Goal: Information Seeking & Learning: Find specific page/section

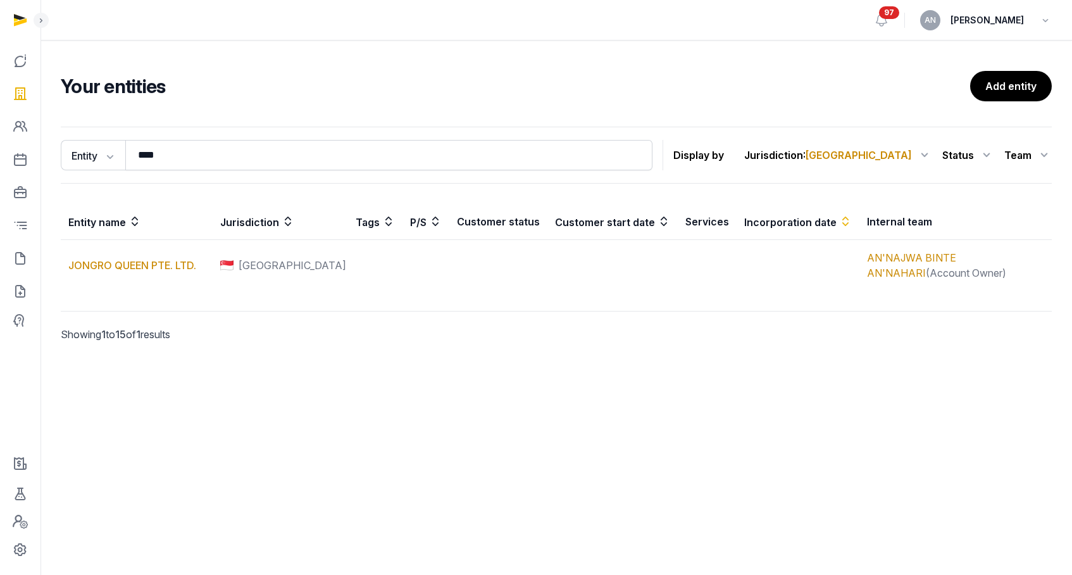
drag, startPoint x: 0, startPoint y: 0, endPoint x: 153, endPoint y: 149, distance: 213.5
click at [153, 149] on input "****" at bounding box center [388, 155] width 527 height 30
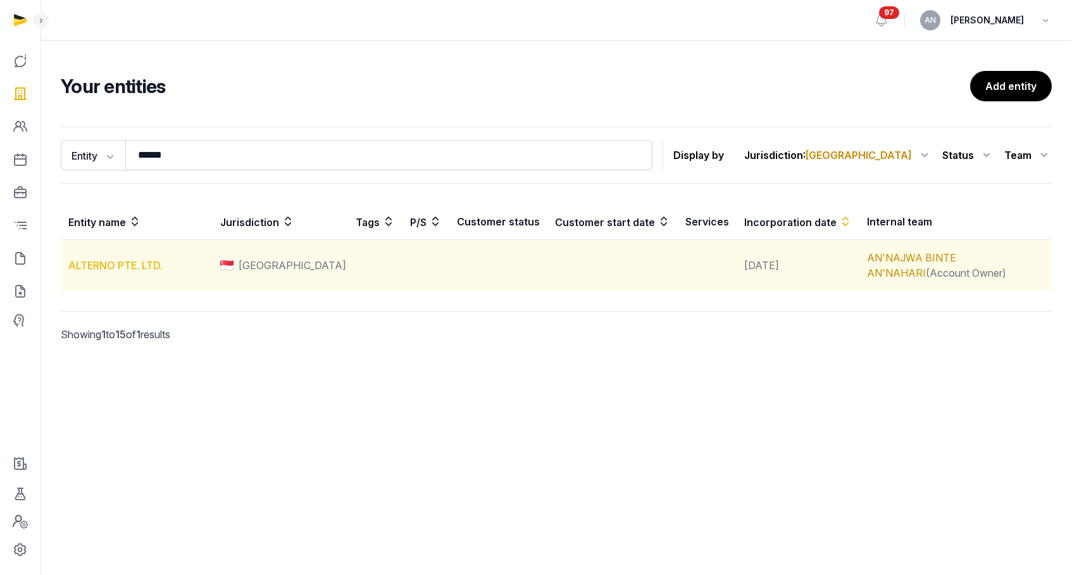
type input "******"
click at [119, 267] on link "ALTERNO PTE. LTD." at bounding box center [115, 265] width 94 height 13
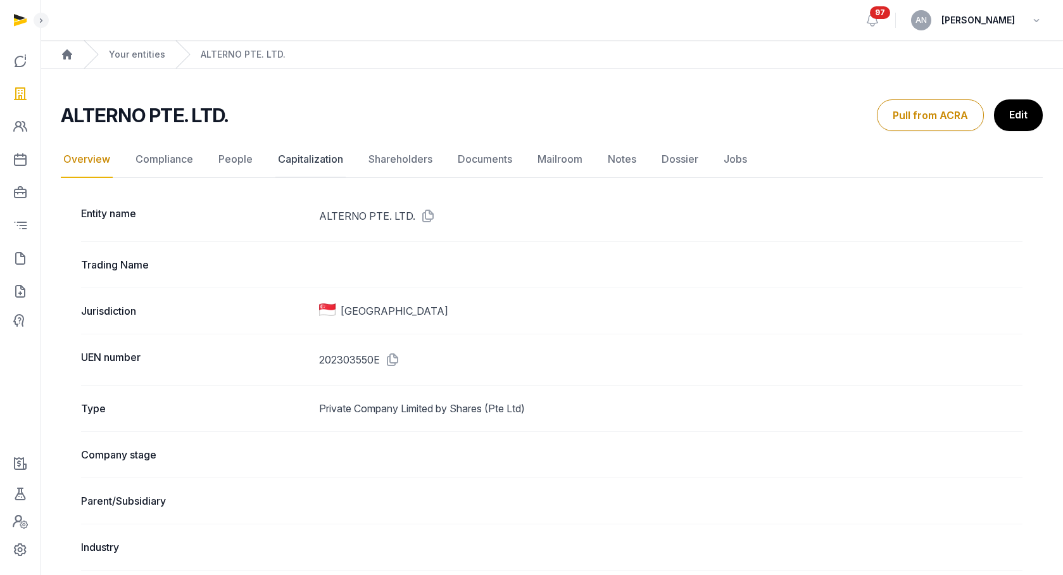
click at [327, 156] on link "Capitalization" at bounding box center [310, 159] width 70 height 37
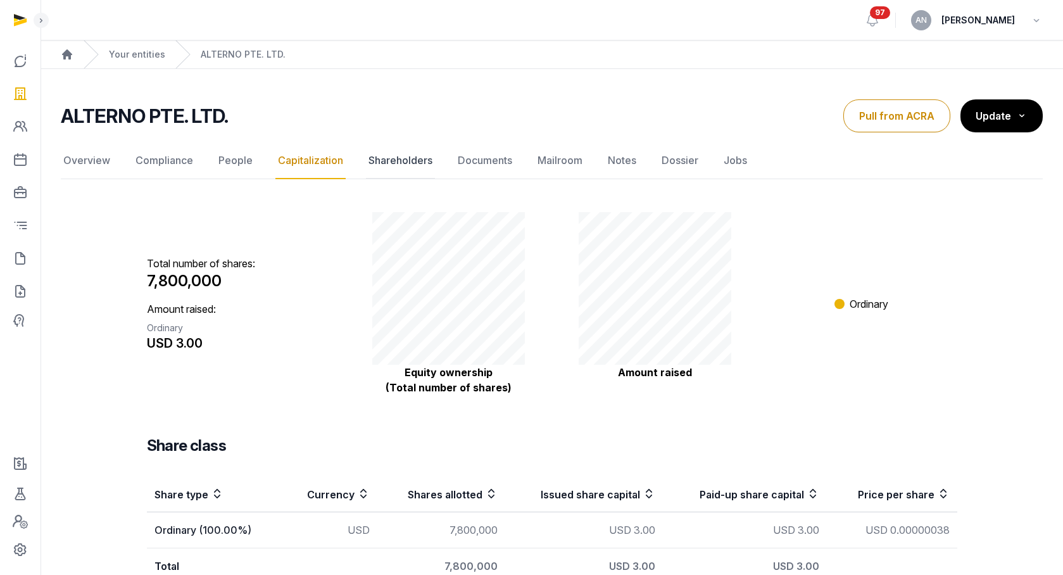
click at [403, 161] on link "Shareholders" at bounding box center [400, 160] width 69 height 37
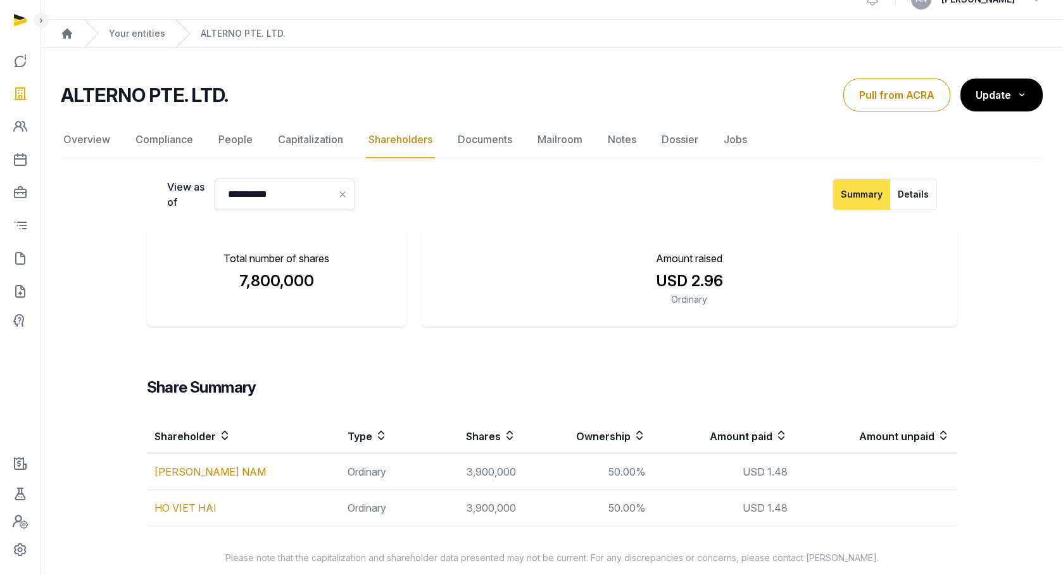
scroll to position [35, 0]
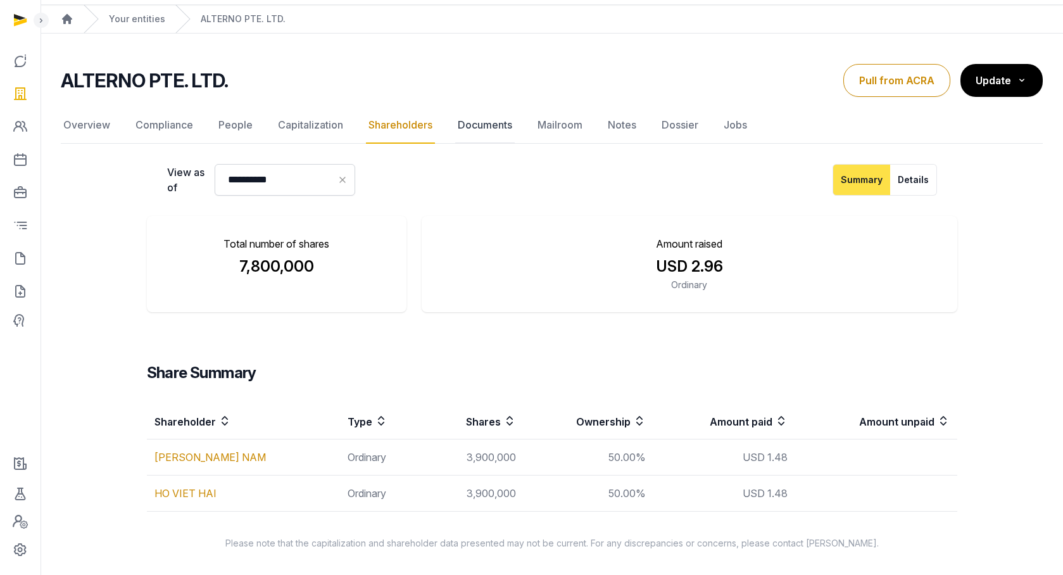
click at [499, 128] on link "Documents" at bounding box center [485, 125] width 60 height 37
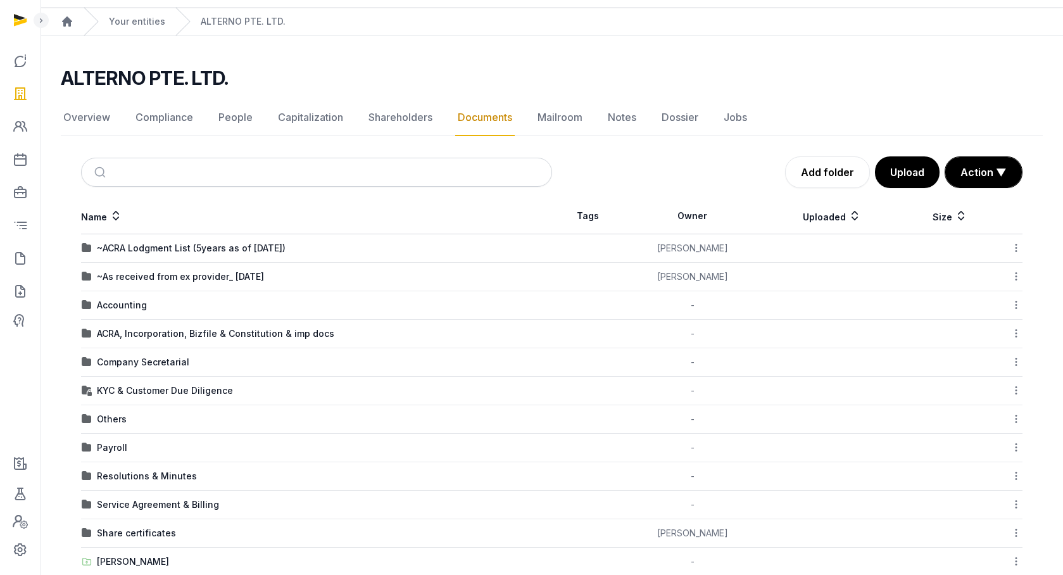
scroll to position [50, 0]
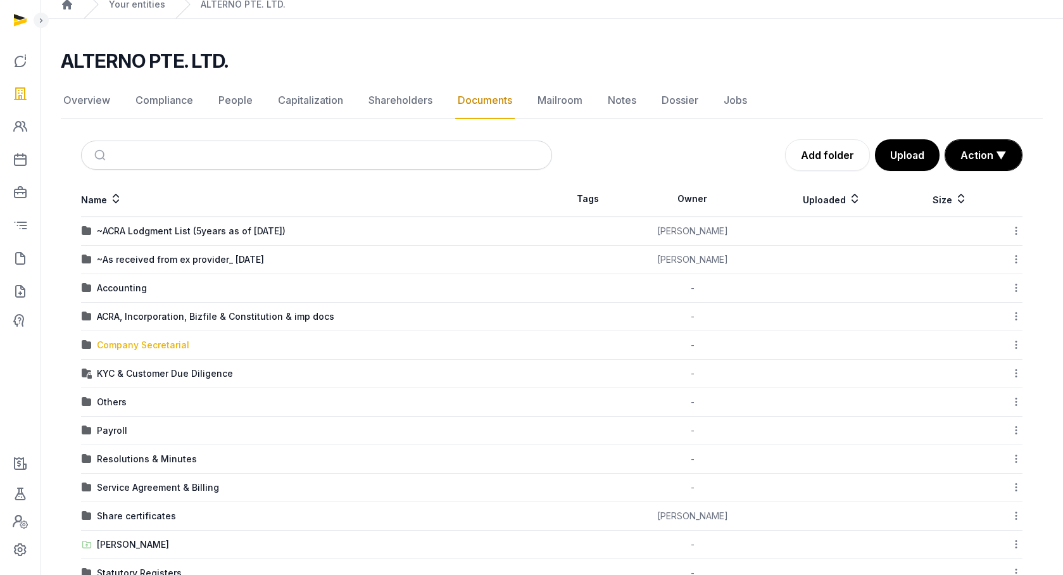
click at [136, 339] on div "Company Secretarial" at bounding box center [143, 345] width 92 height 13
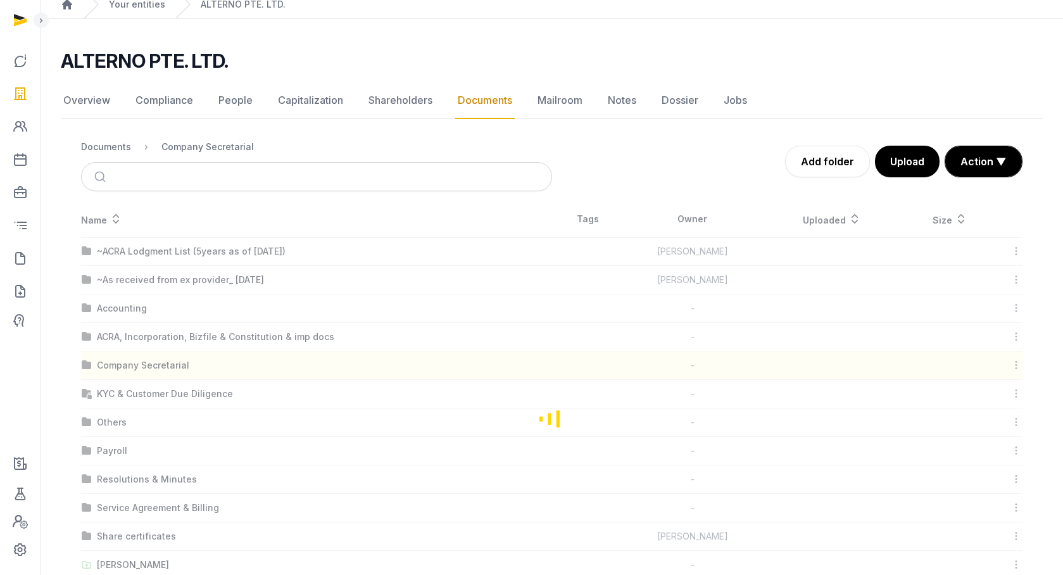
scroll to position [0, 0]
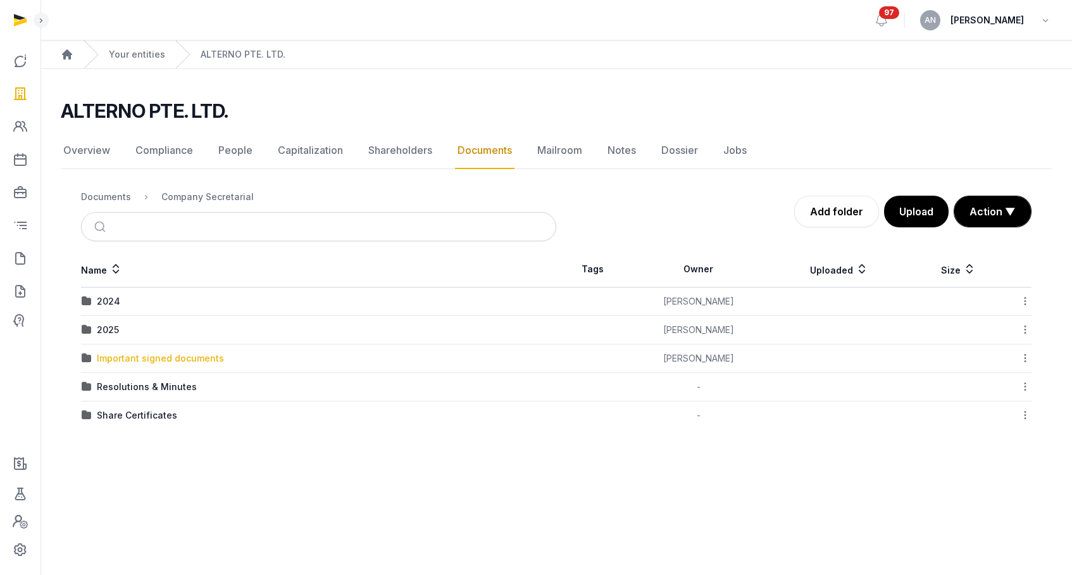
click at [137, 357] on div "Important signed documents" at bounding box center [160, 358] width 127 height 13
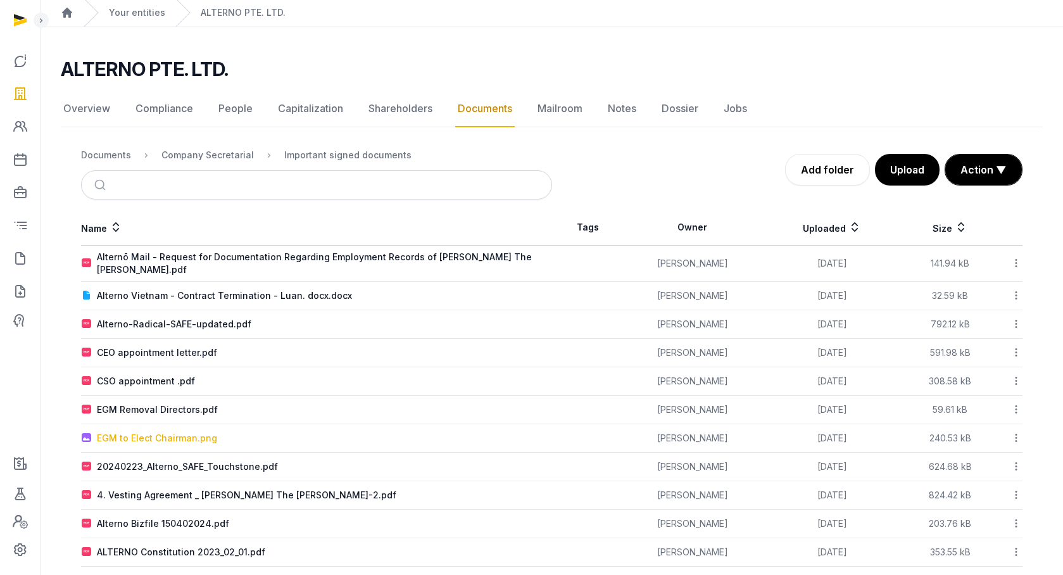
scroll to position [79, 0]
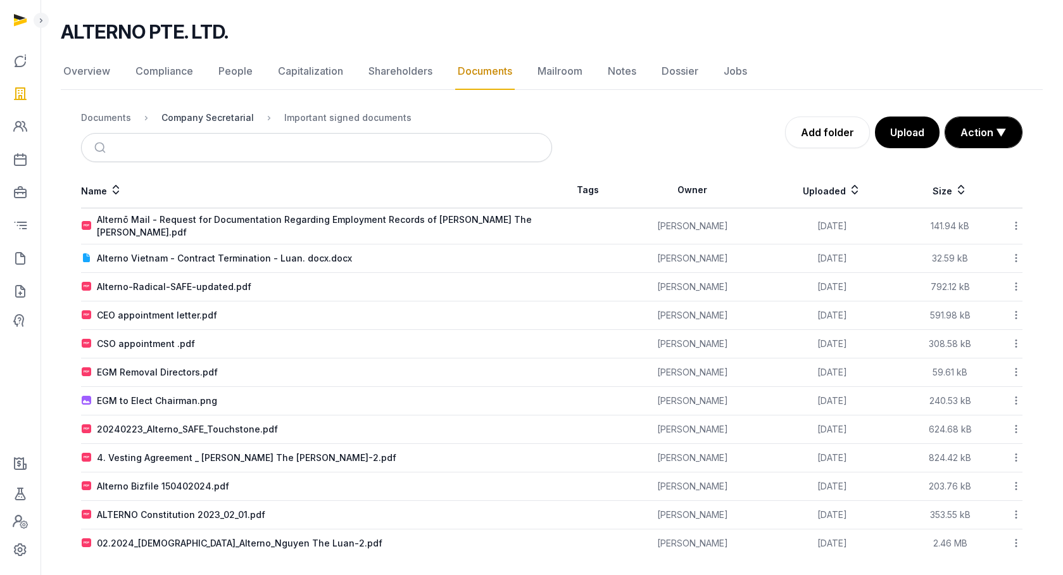
click at [224, 115] on div "Company Secretarial" at bounding box center [207, 117] width 92 height 13
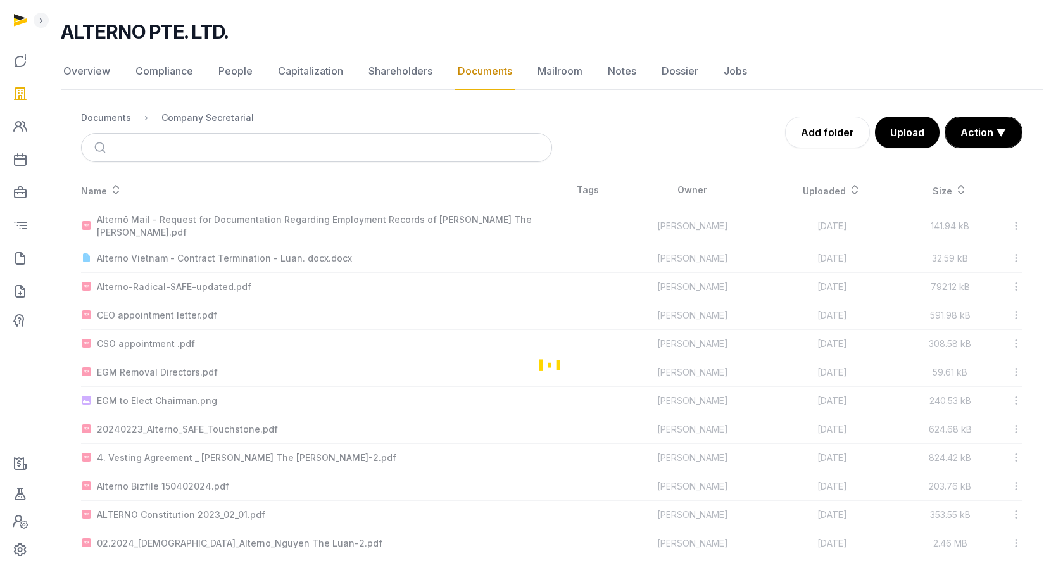
scroll to position [0, 0]
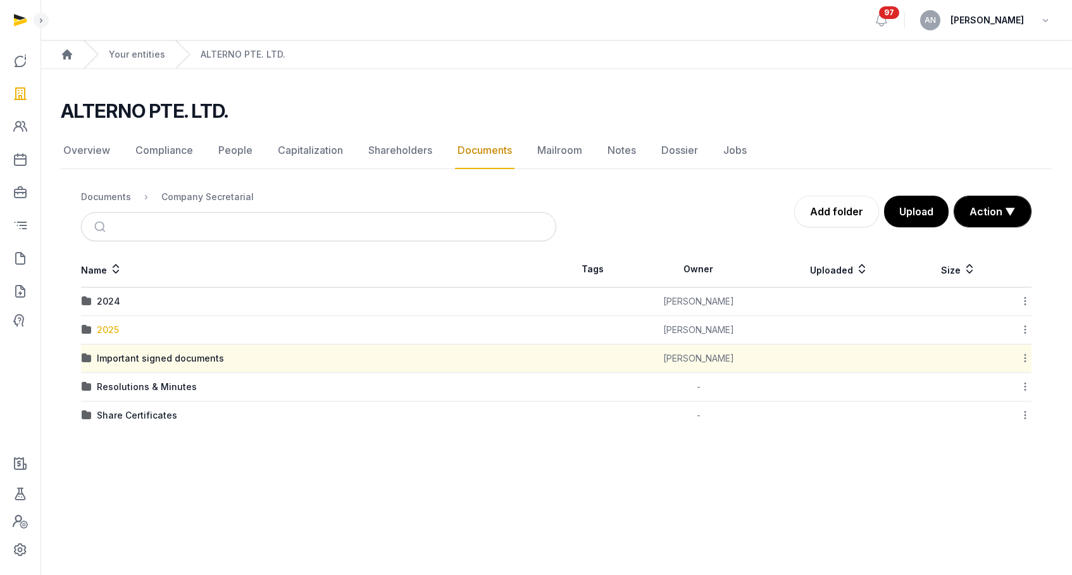
click at [114, 329] on div "2025" at bounding box center [108, 329] width 22 height 13
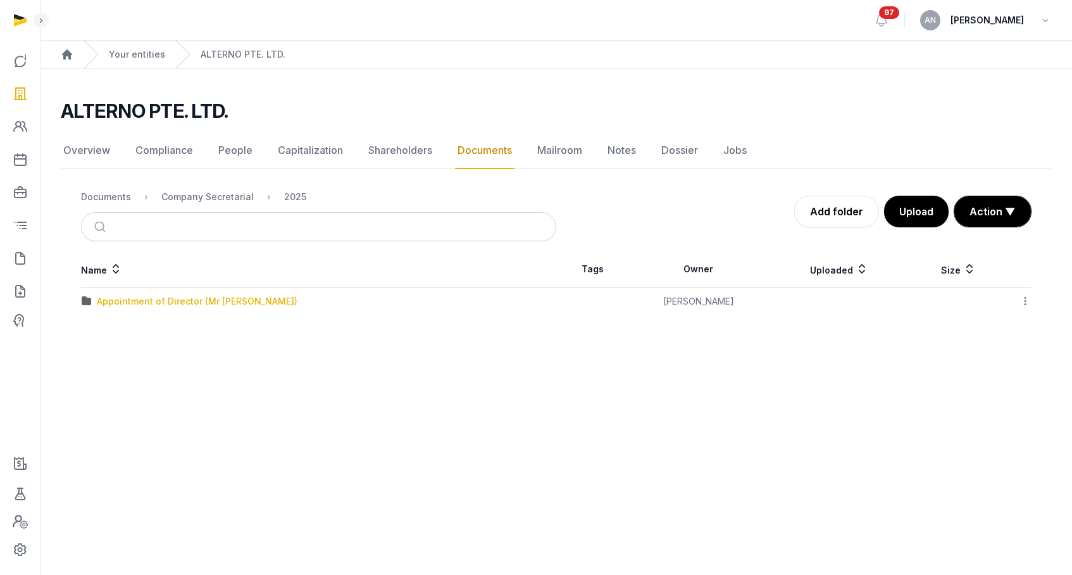
click at [163, 296] on div "Appointment of Director (Mr [PERSON_NAME])" at bounding box center [197, 301] width 201 height 13
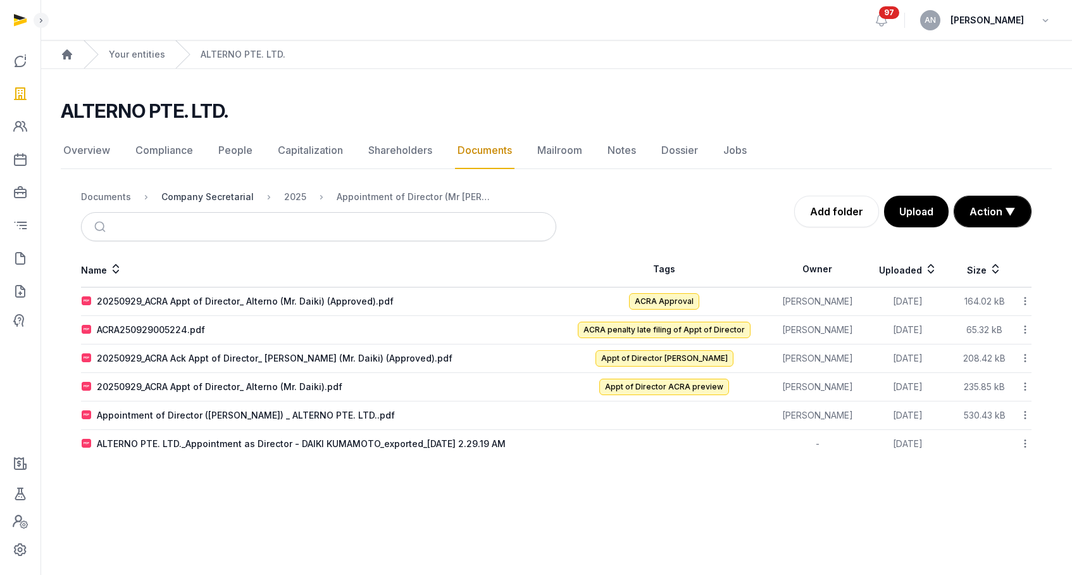
click at [194, 191] on div "Company Secretarial" at bounding box center [207, 197] width 92 height 13
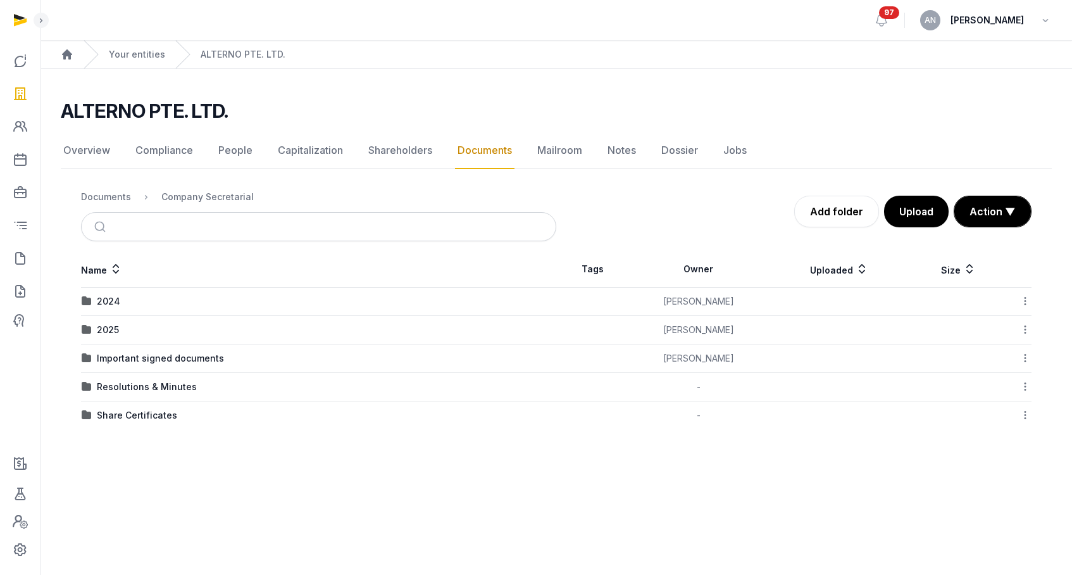
drag, startPoint x: 132, startPoint y: 389, endPoint x: 149, endPoint y: 375, distance: 22.5
click at [132, 389] on div "Resolutions & Minutes" at bounding box center [147, 386] width 100 height 13
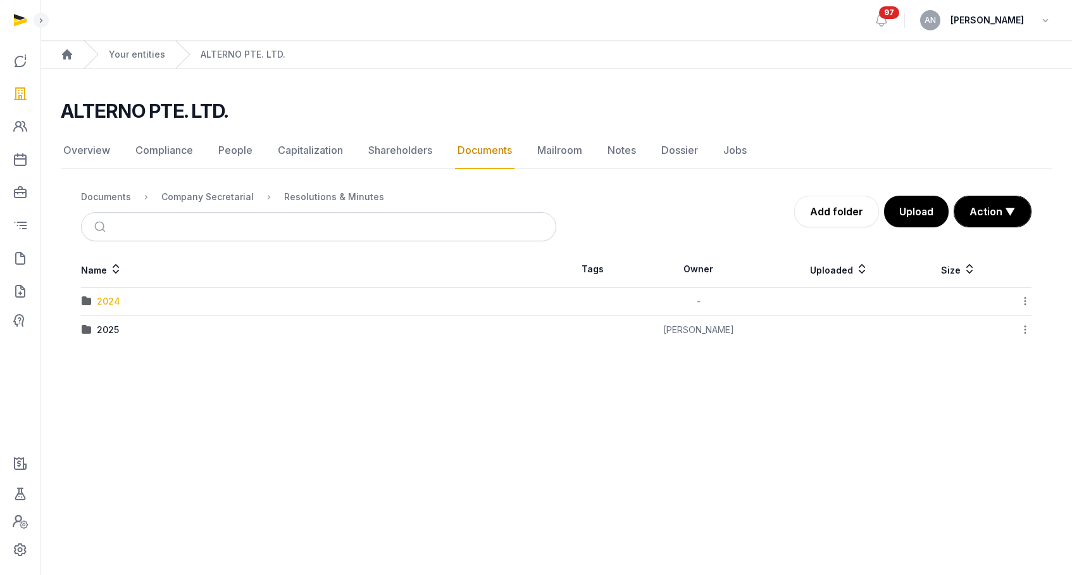
click at [111, 297] on div "2024" at bounding box center [108, 301] width 23 height 13
click at [226, 195] on div "Company Secretarial" at bounding box center [207, 197] width 92 height 13
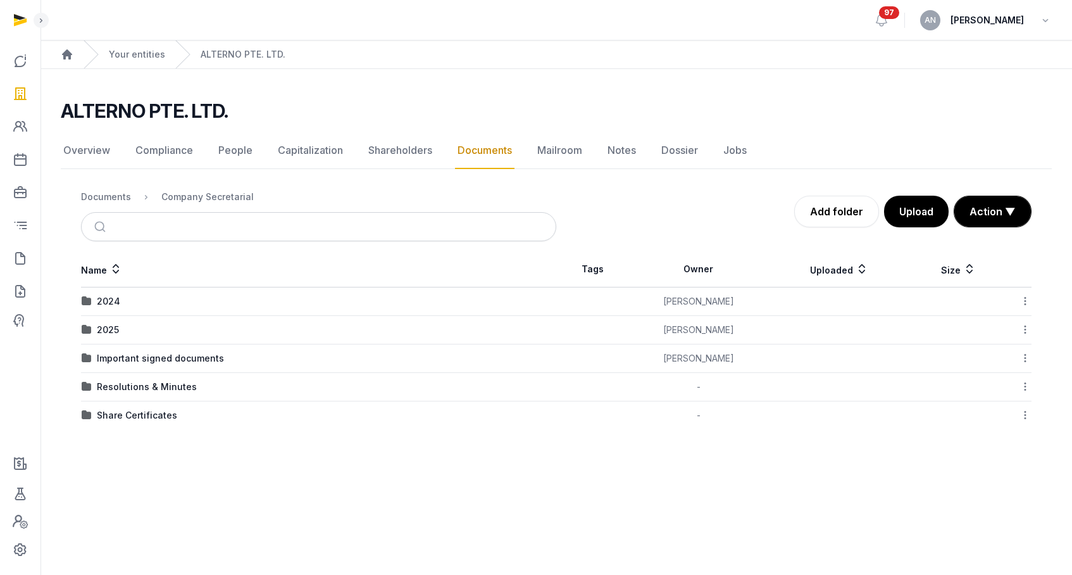
click at [132, 360] on div "Important signed documents" at bounding box center [160, 358] width 127 height 13
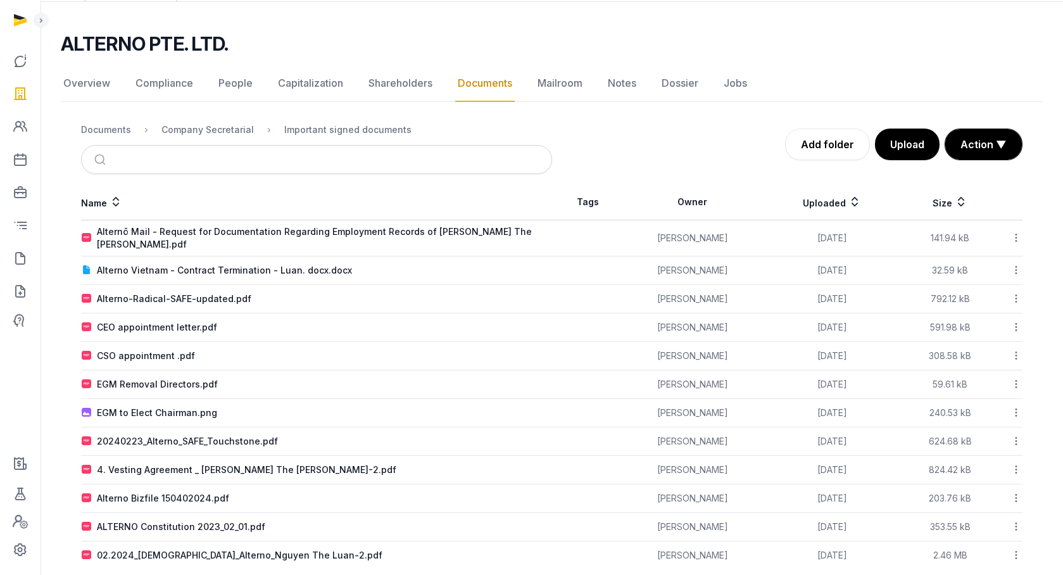
scroll to position [79, 0]
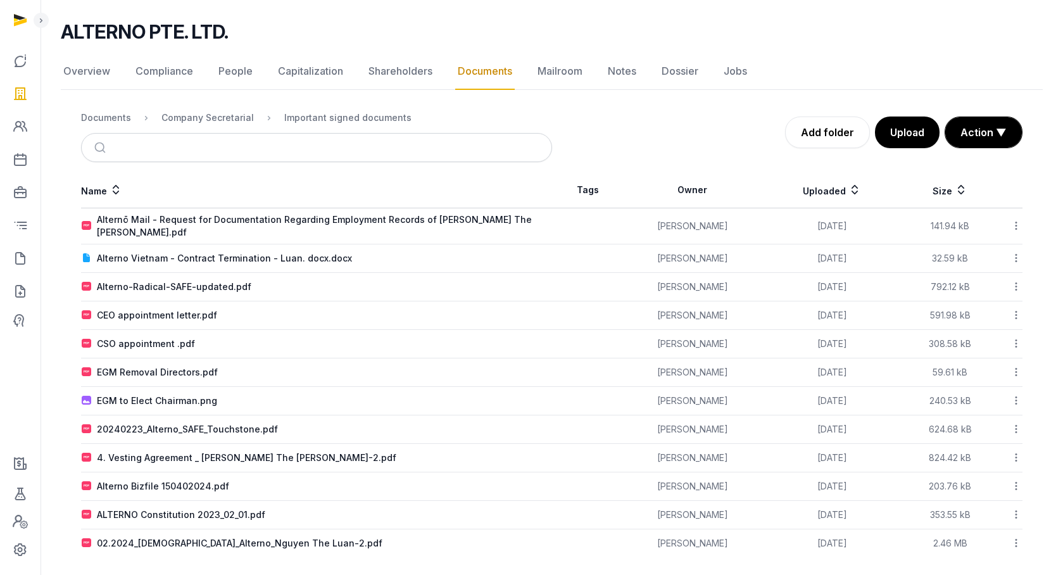
click at [222, 110] on div "Company Secretarial" at bounding box center [197, 117] width 113 height 15
click at [221, 113] on div "Company Secretarial" at bounding box center [207, 117] width 92 height 13
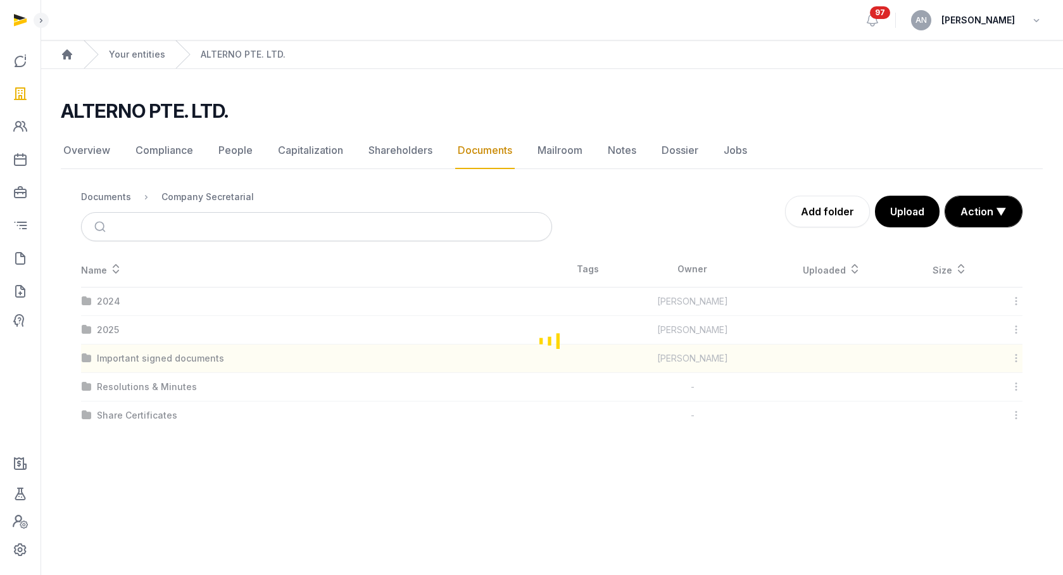
scroll to position [0, 0]
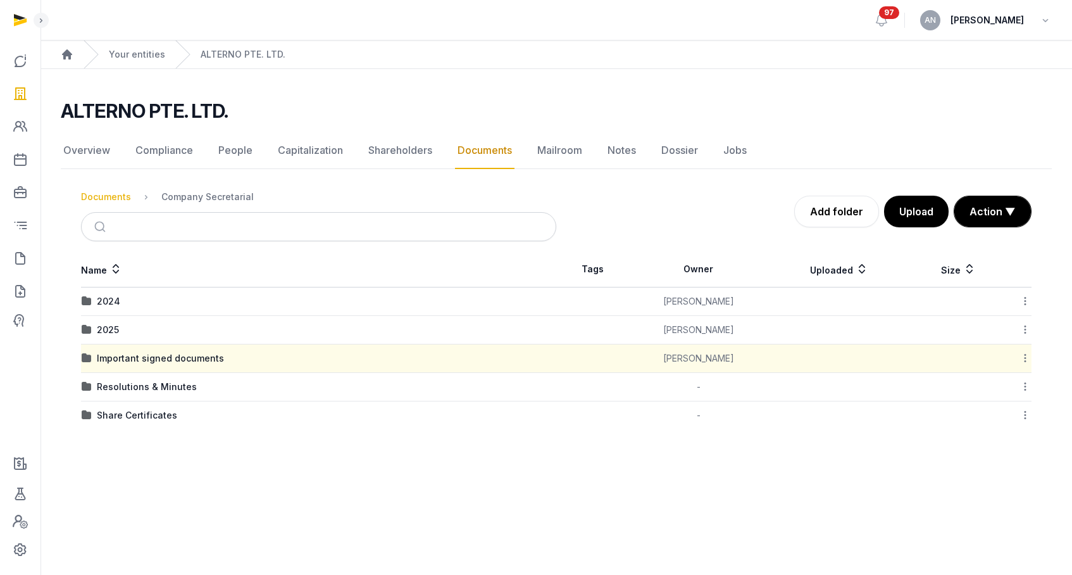
click at [112, 194] on div "Documents" at bounding box center [106, 197] width 50 height 13
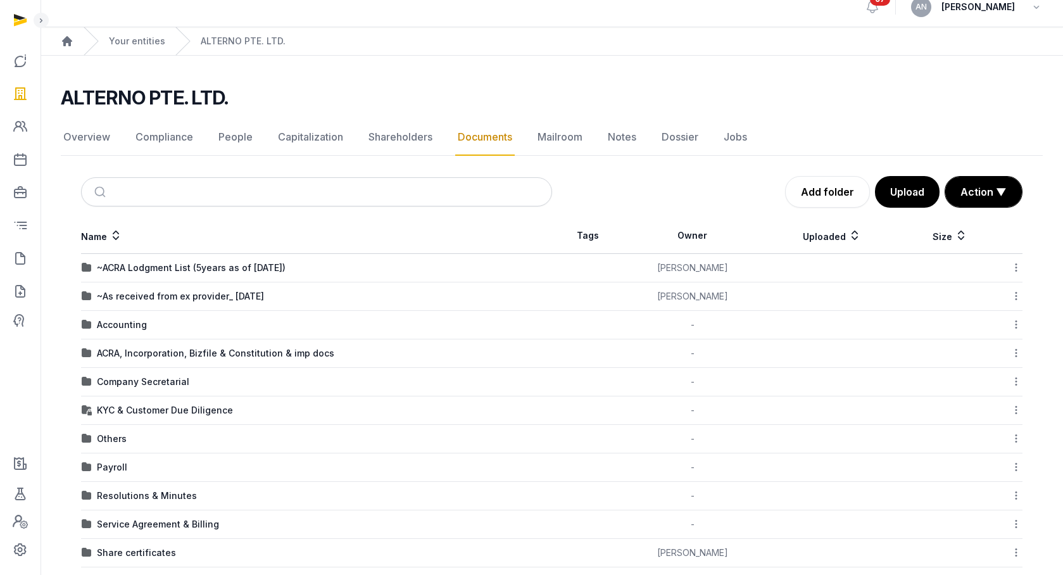
scroll to position [116, 0]
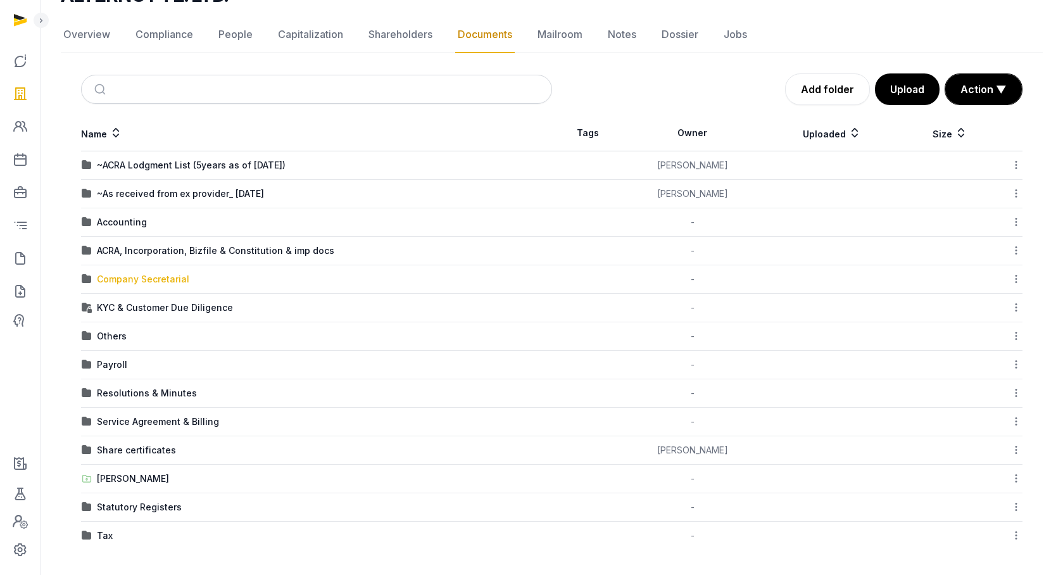
click at [136, 279] on div "Company Secretarial" at bounding box center [143, 279] width 92 height 13
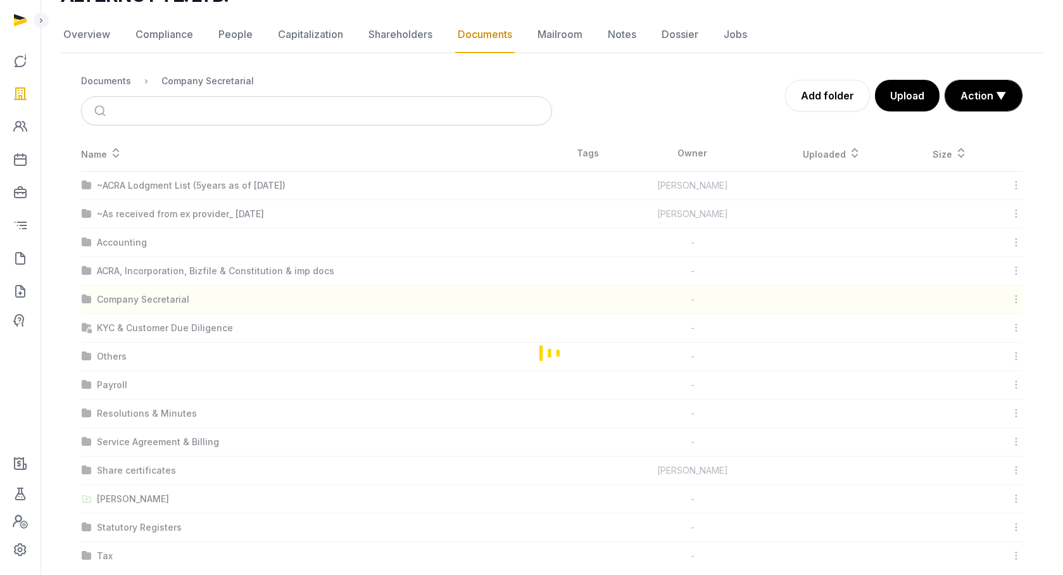
scroll to position [0, 0]
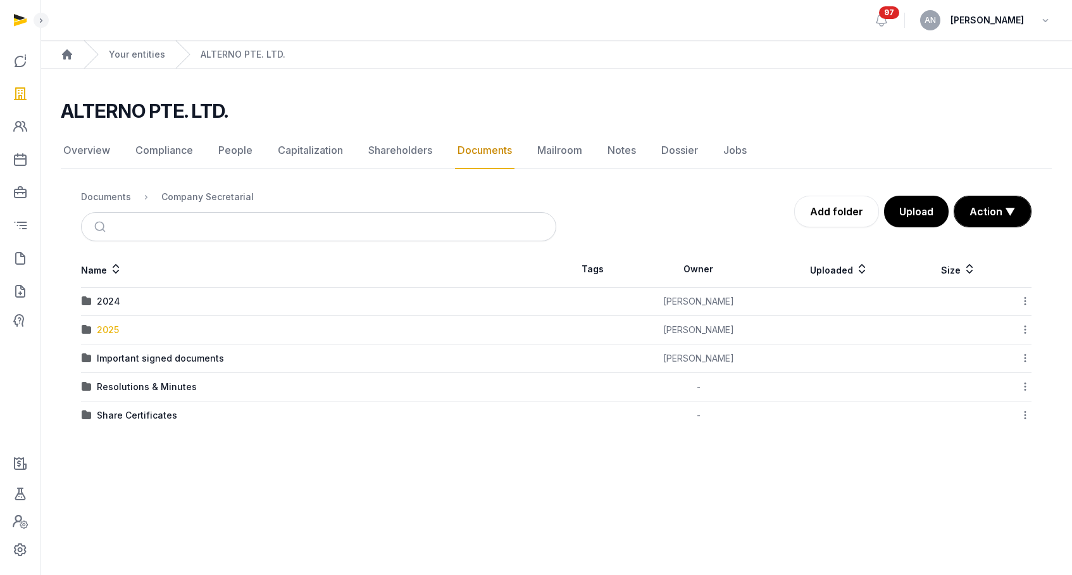
click at [99, 331] on div "2025" at bounding box center [108, 329] width 22 height 13
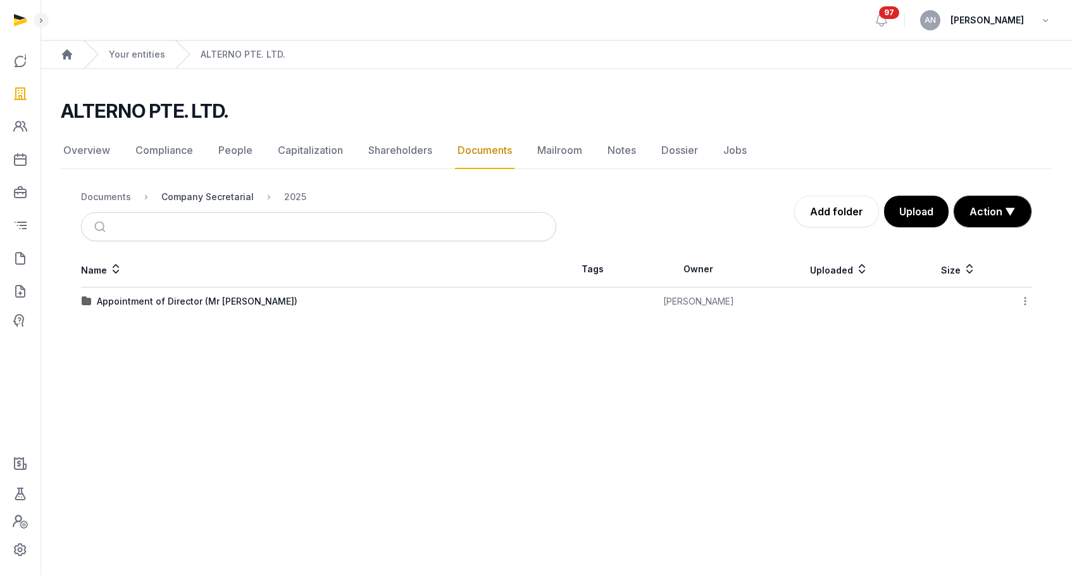
click at [195, 200] on div "Company Secretarial" at bounding box center [207, 197] width 92 height 13
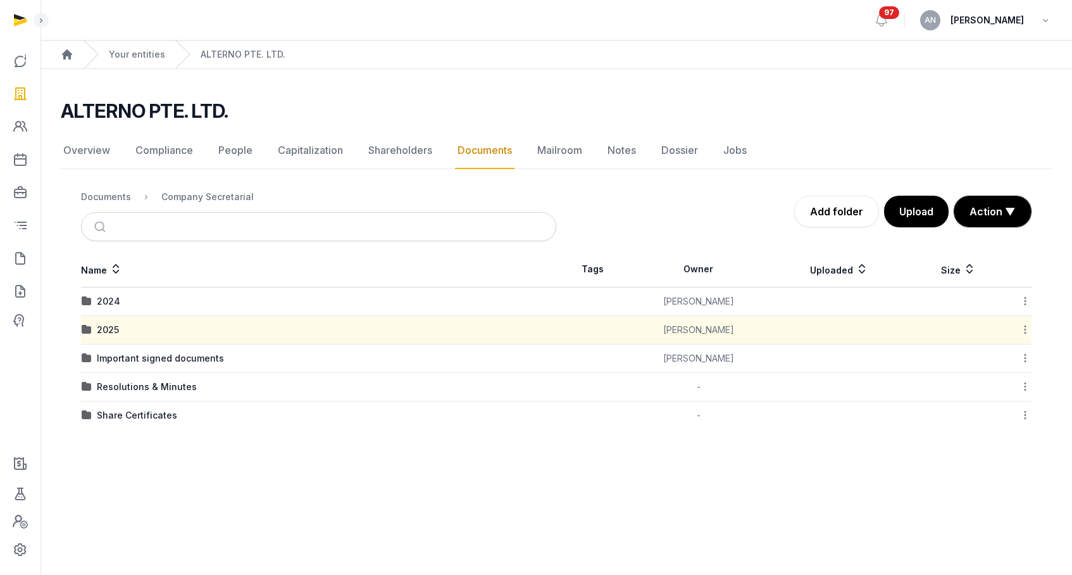
click at [108, 197] on div "Documents" at bounding box center [106, 197] width 50 height 13
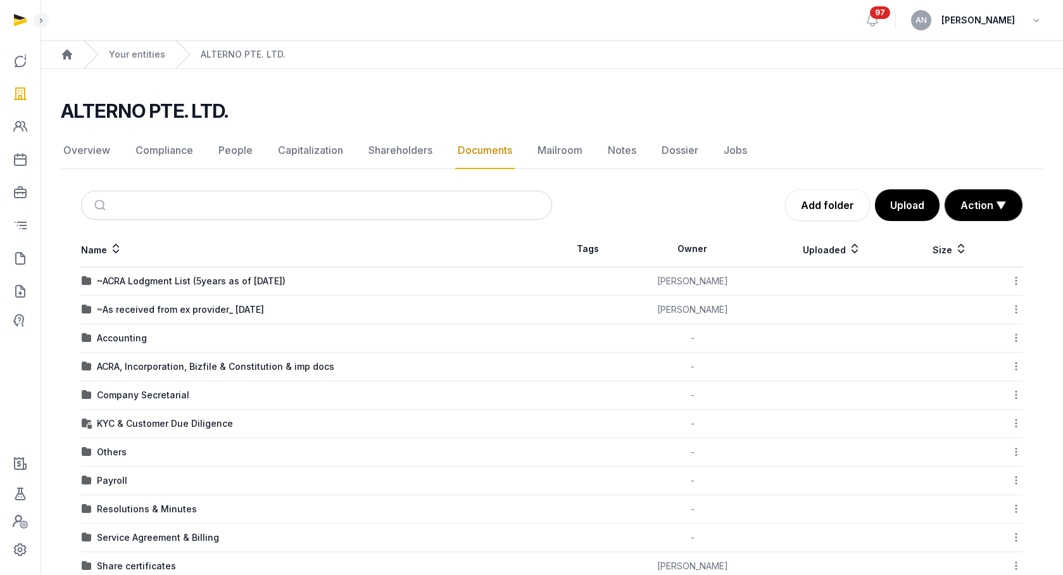
scroll to position [116, 0]
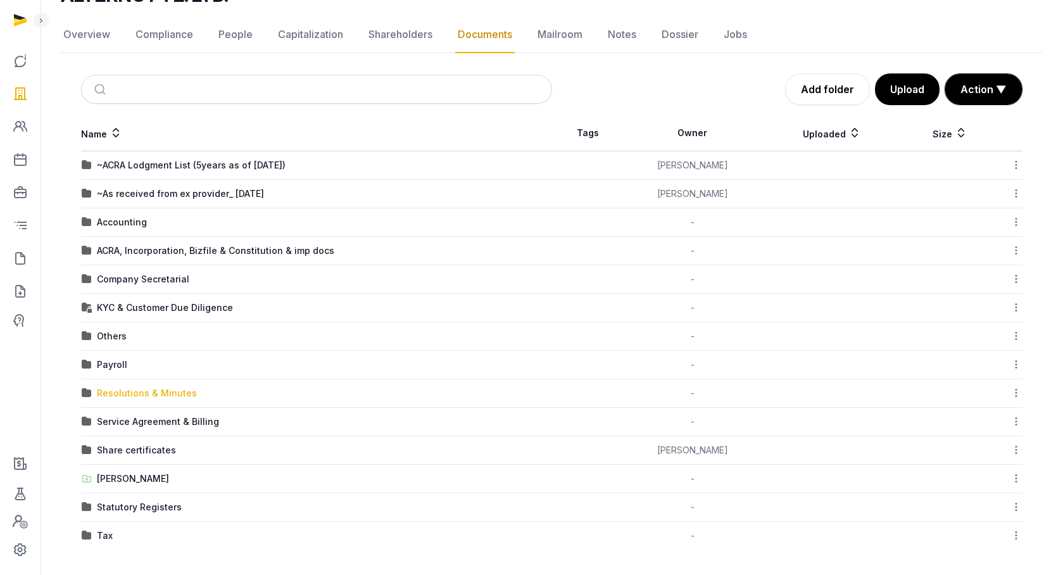
click at [135, 392] on div "Resolutions & Minutes" at bounding box center [147, 393] width 100 height 13
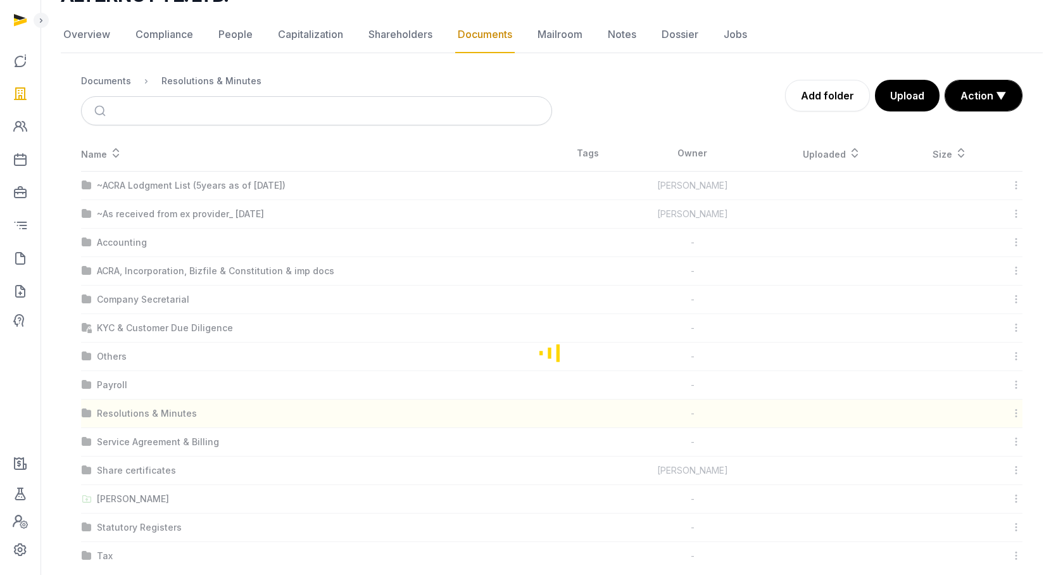
scroll to position [0, 0]
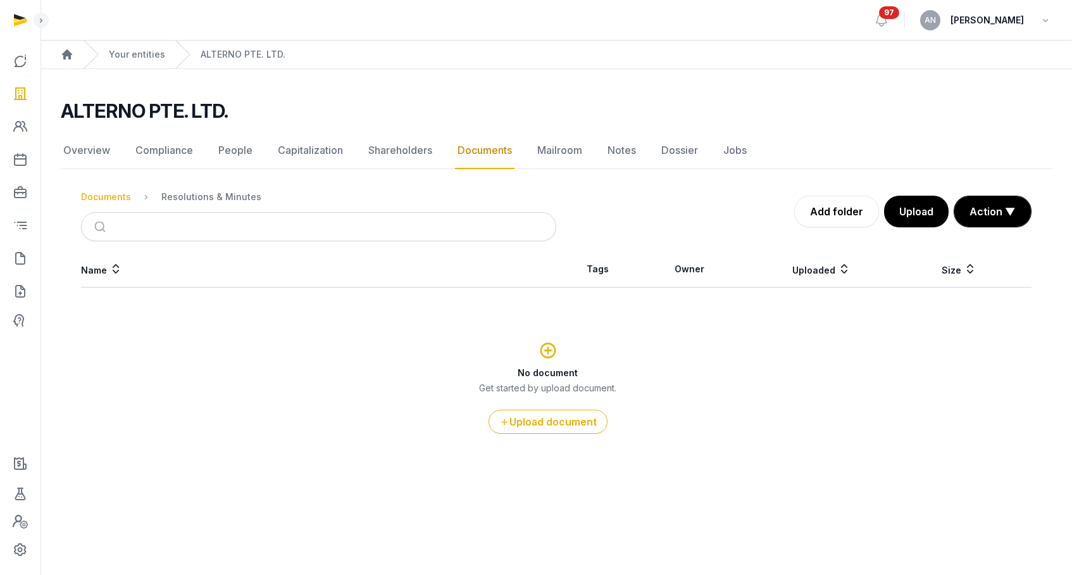
click at [110, 191] on div "Documents" at bounding box center [106, 197] width 50 height 13
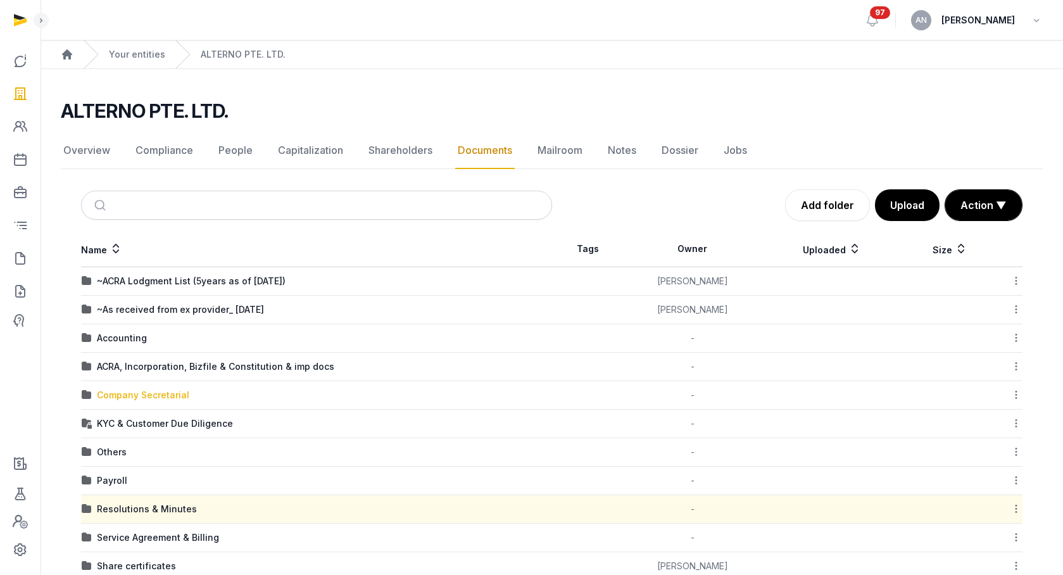
click at [125, 398] on div "Company Secretarial" at bounding box center [143, 395] width 92 height 13
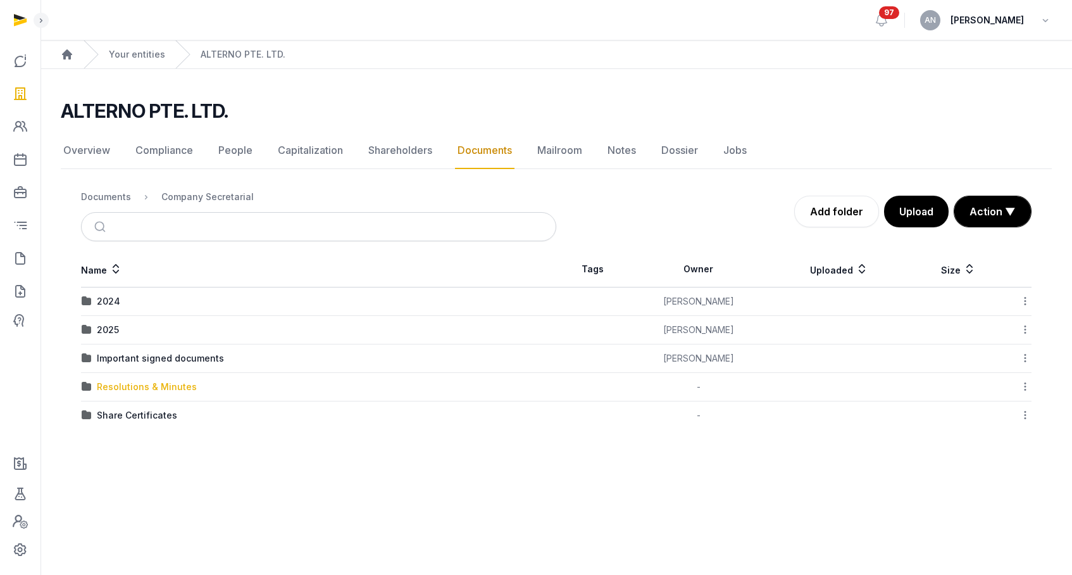
click at [127, 387] on div "Resolutions & Minutes" at bounding box center [147, 386] width 100 height 13
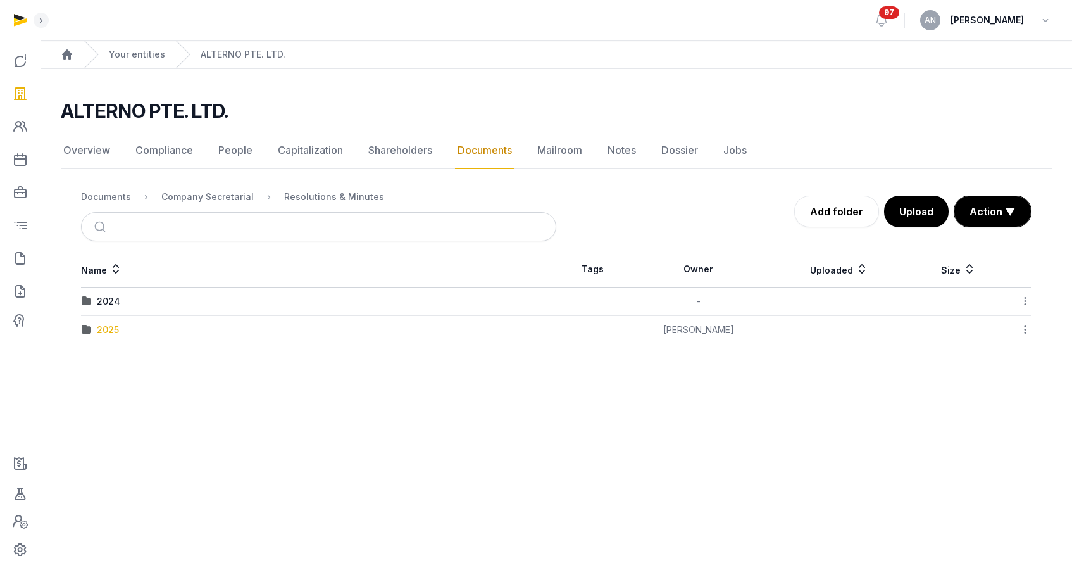
click at [98, 330] on div "2025" at bounding box center [108, 329] width 22 height 13
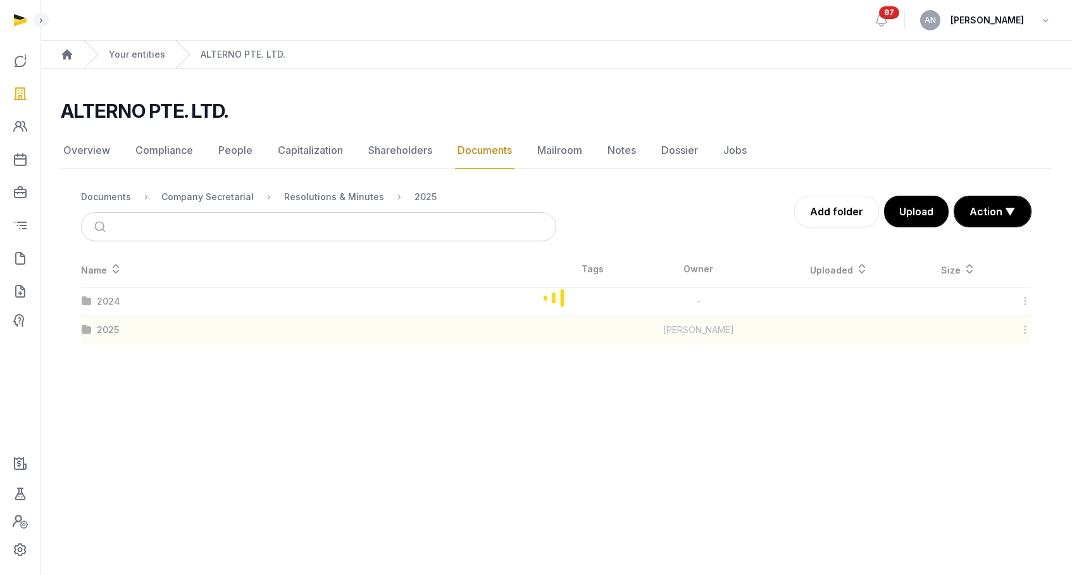
click at [103, 330] on div "Loading" at bounding box center [556, 297] width 991 height 92
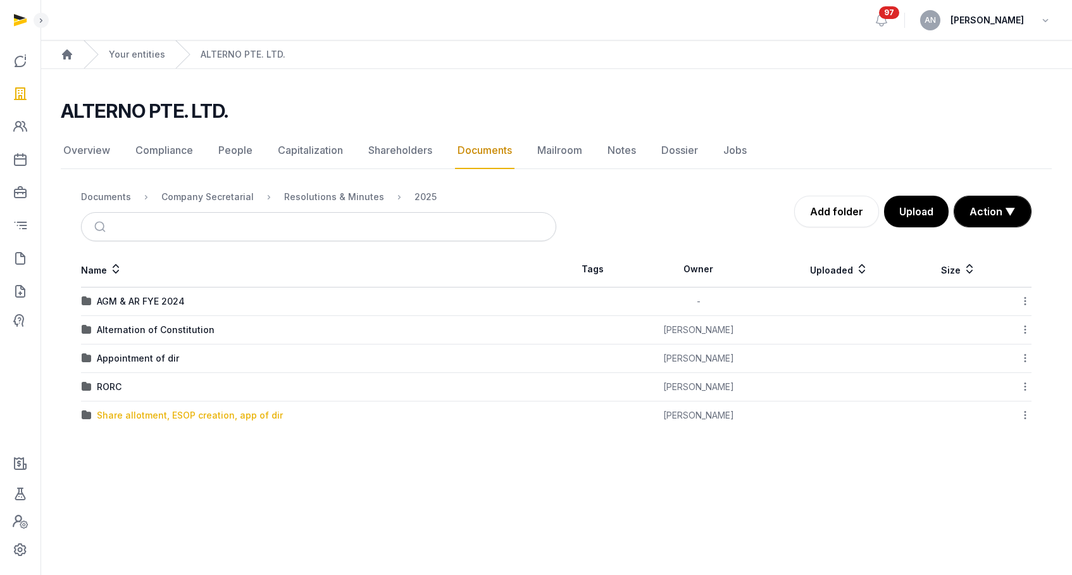
click at [139, 415] on div "Share allotment, ESOP creation, app of dir" at bounding box center [190, 415] width 186 height 13
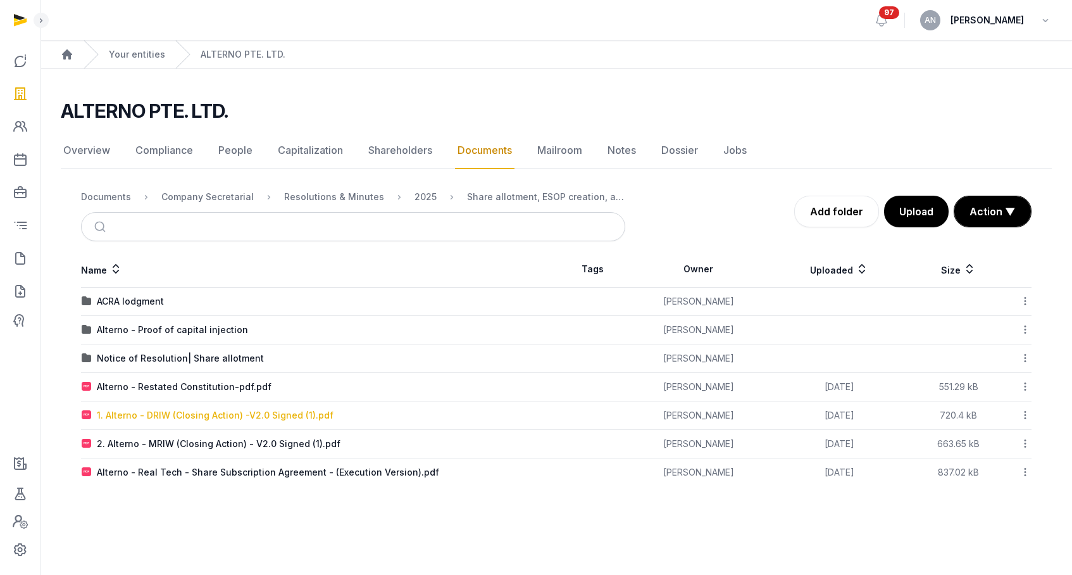
click at [189, 417] on div "1. Alterno - DRIW (Closing Action) -V2.0 Signed (1).pdf" at bounding box center [215, 415] width 237 height 13
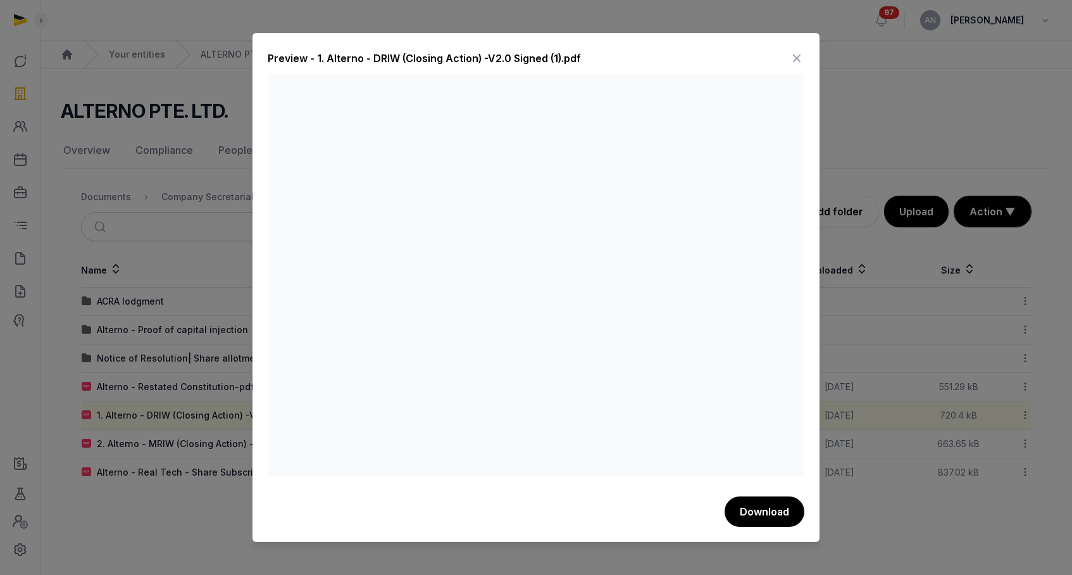
click at [796, 51] on icon at bounding box center [796, 58] width 15 height 20
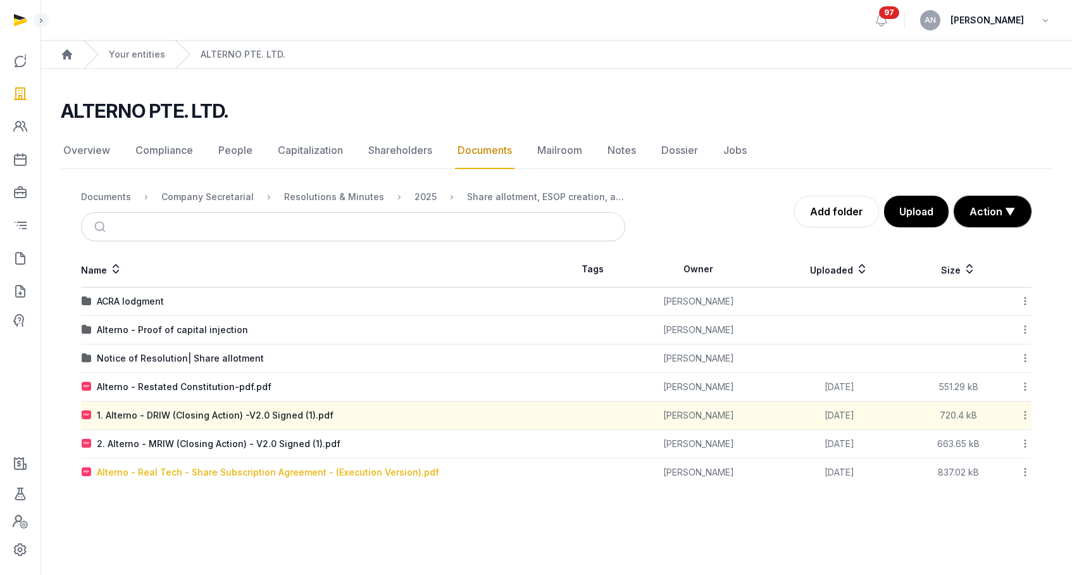
click at [189, 473] on div "Alterno - Real Tech - Share Subscription Agreement - (Execution Version).pdf" at bounding box center [268, 472] width 342 height 13
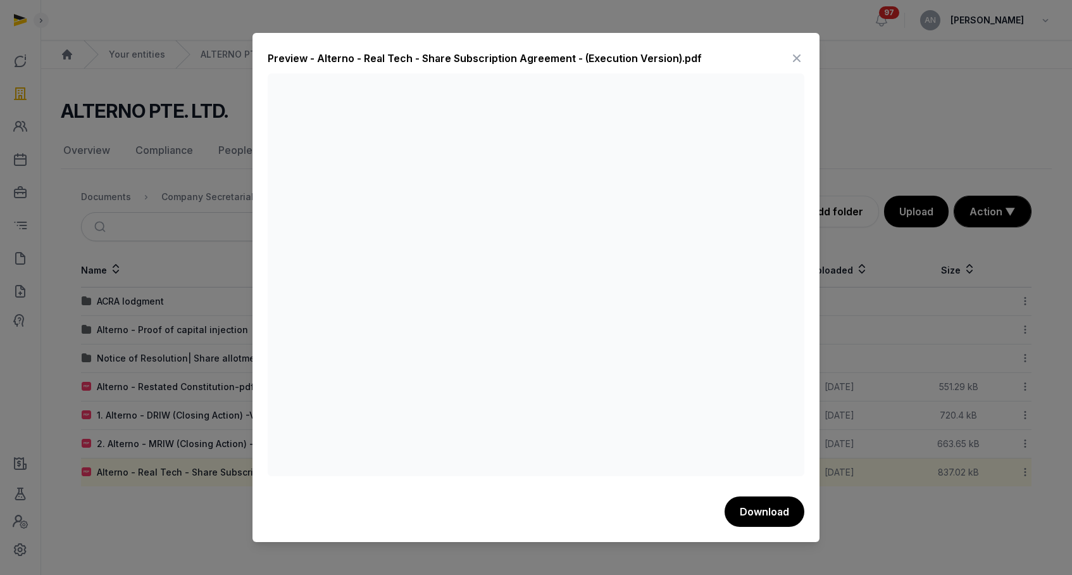
click at [795, 59] on icon at bounding box center [796, 58] width 15 height 20
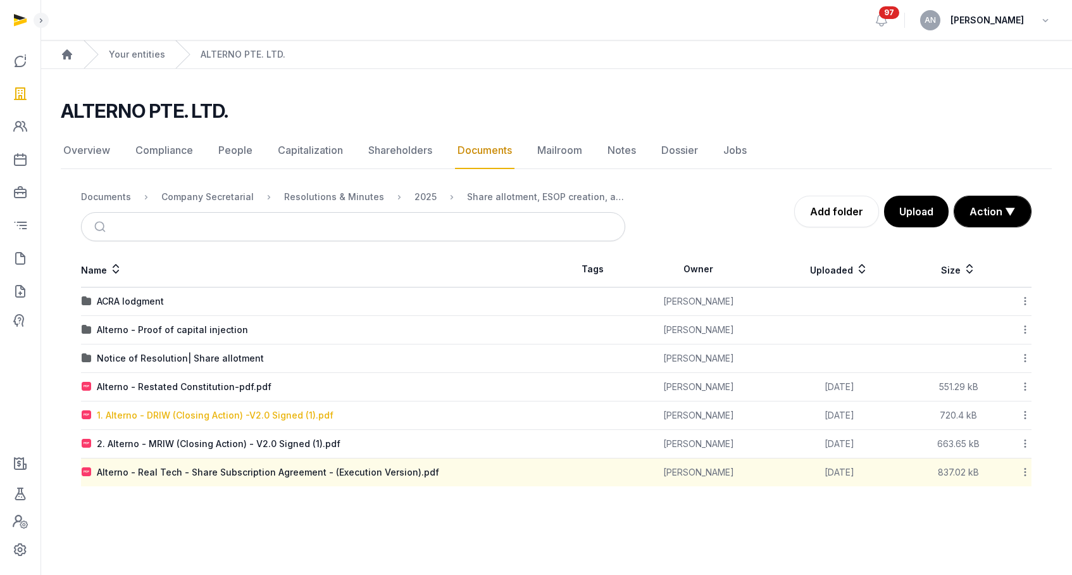
click at [210, 417] on div "1. Alterno - DRIW (Closing Action) -V2.0 Signed (1).pdf" at bounding box center [215, 415] width 237 height 13
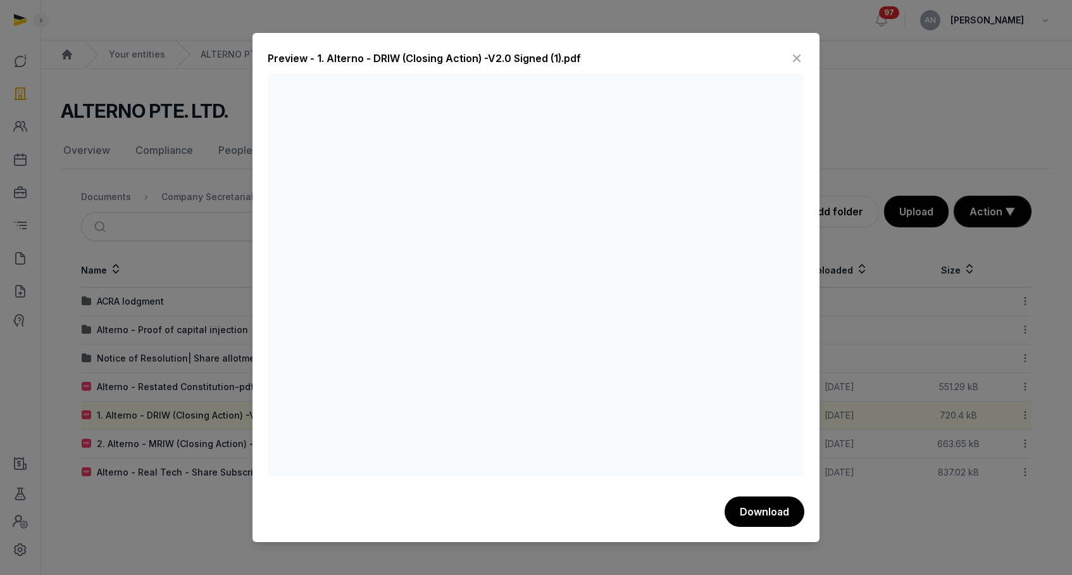
click at [793, 58] on icon at bounding box center [796, 58] width 15 height 20
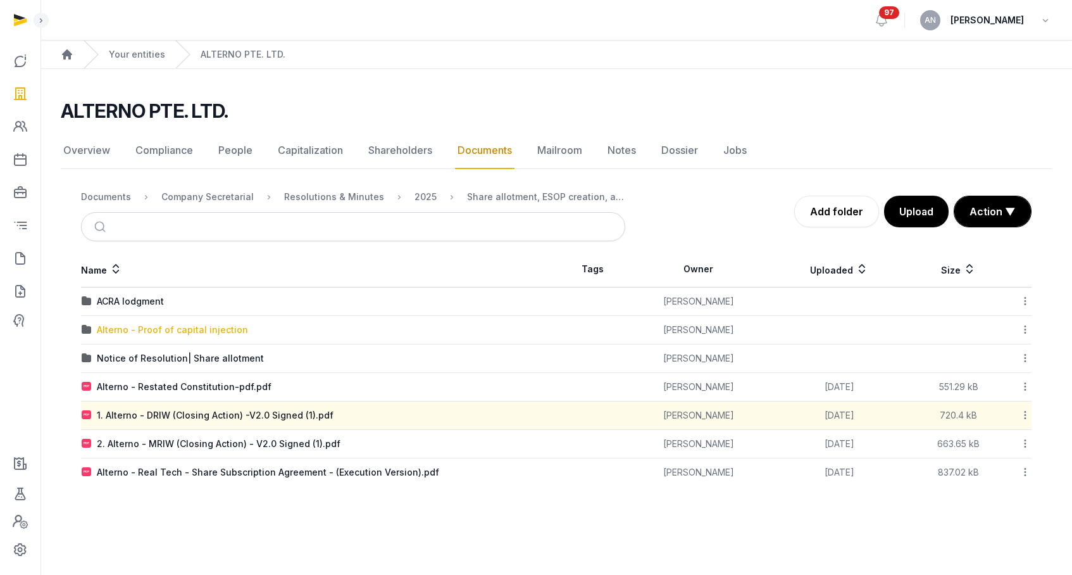
click at [156, 327] on div "Alterno - Proof of capital injection" at bounding box center [172, 329] width 151 height 13
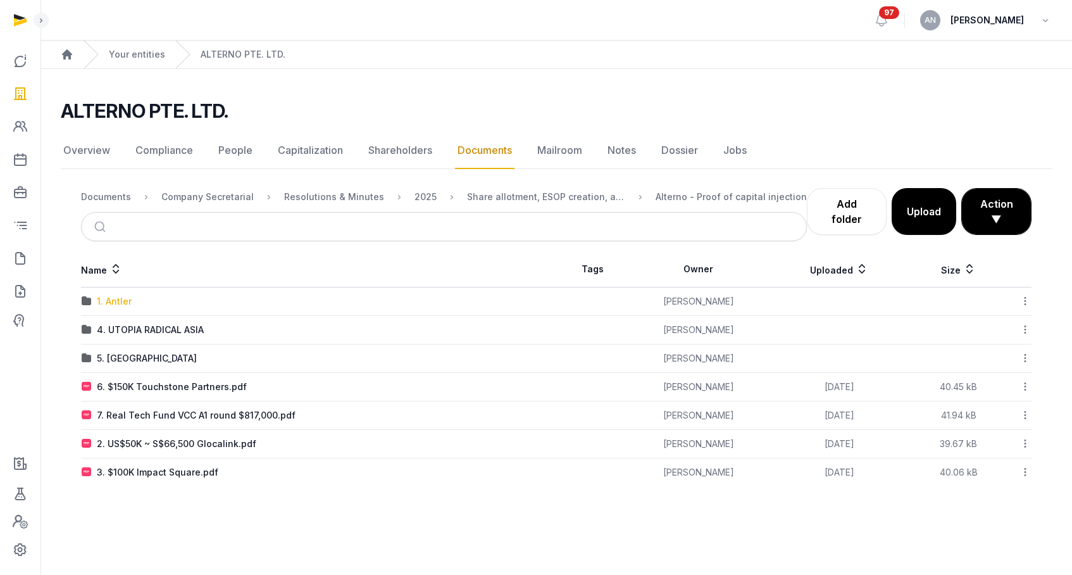
click at [121, 304] on div "1. Antler" at bounding box center [114, 301] width 35 height 13
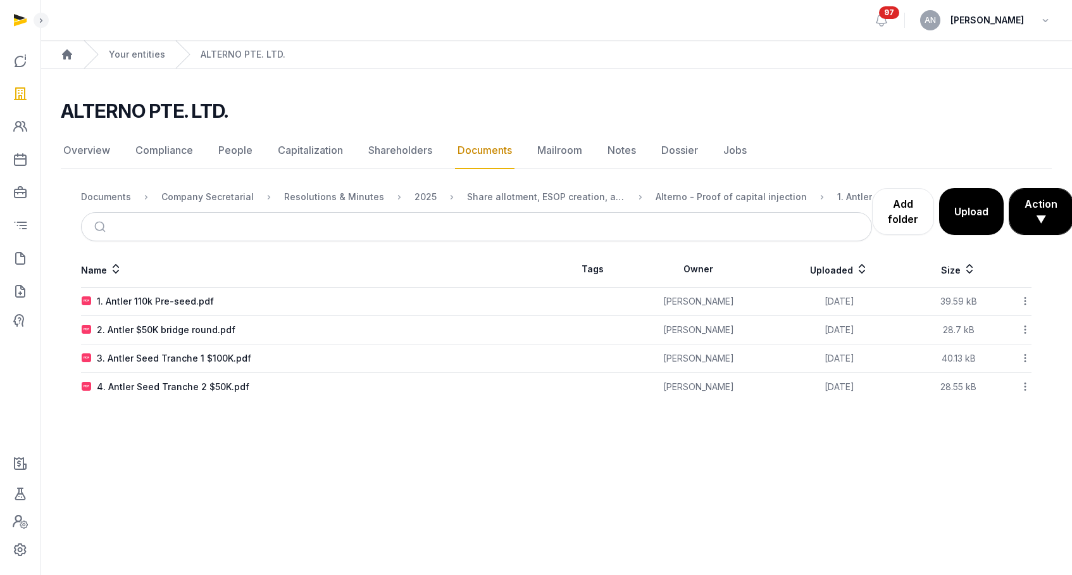
click at [757, 44] on ol "Home Your entities ALTERNO PTE. LTD." at bounding box center [557, 55] width 1032 height 28
drag, startPoint x: 360, startPoint y: 112, endPoint x: 346, endPoint y: 104, distance: 16.2
click at [360, 112] on div "ALTERNO PTE. LTD." at bounding box center [551, 110] width 981 height 23
click at [544, 112] on div "ALTERNO PTE. LTD." at bounding box center [551, 110] width 981 height 23
click at [128, 54] on link "Your entities" at bounding box center [137, 54] width 56 height 13
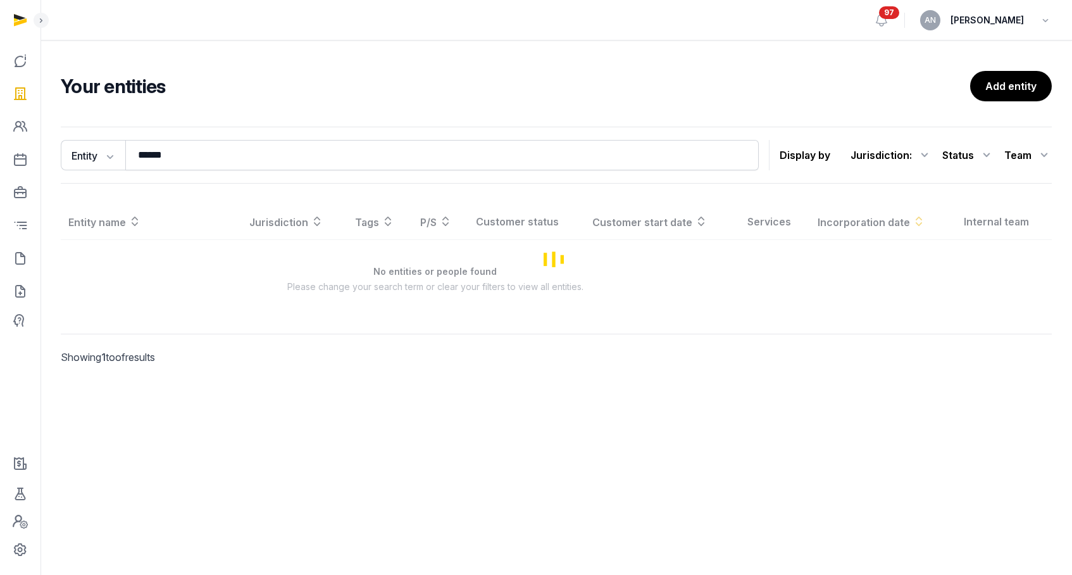
click at [425, 87] on h2 "Your entities" at bounding box center [516, 86] width 910 height 23
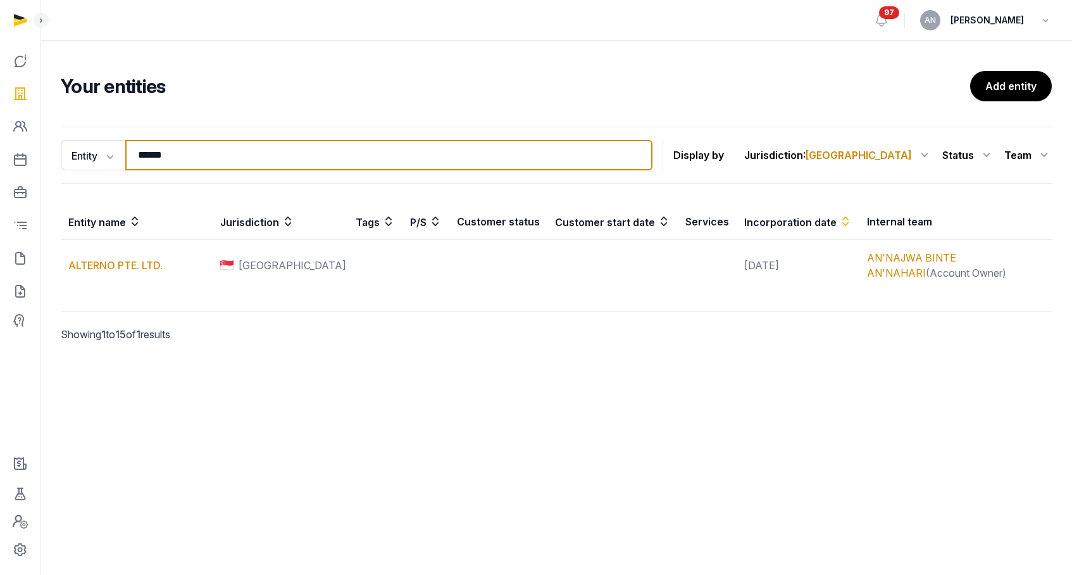
click at [242, 158] on input "******" at bounding box center [388, 155] width 527 height 30
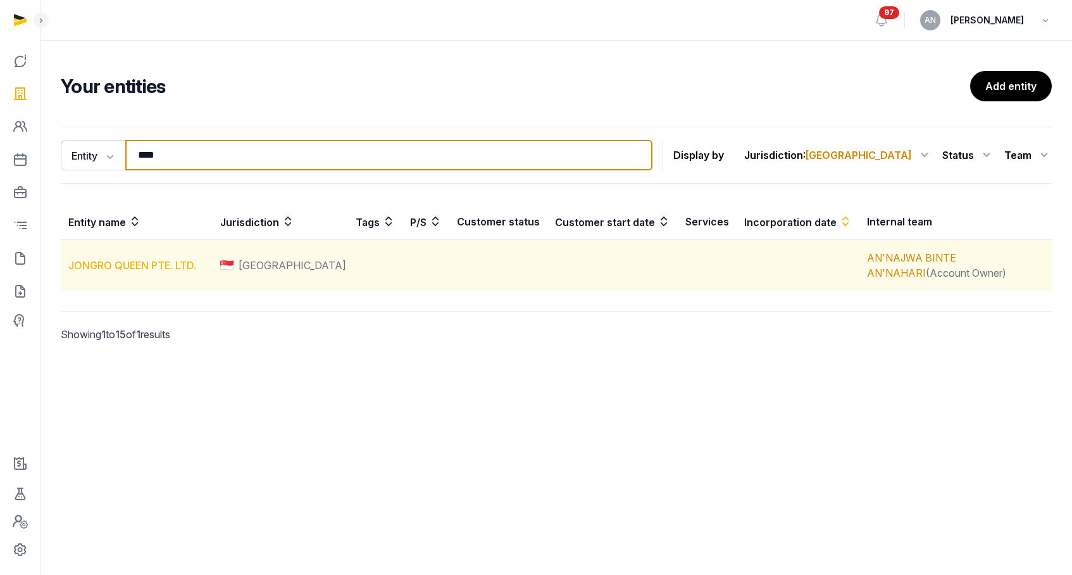
type input "****"
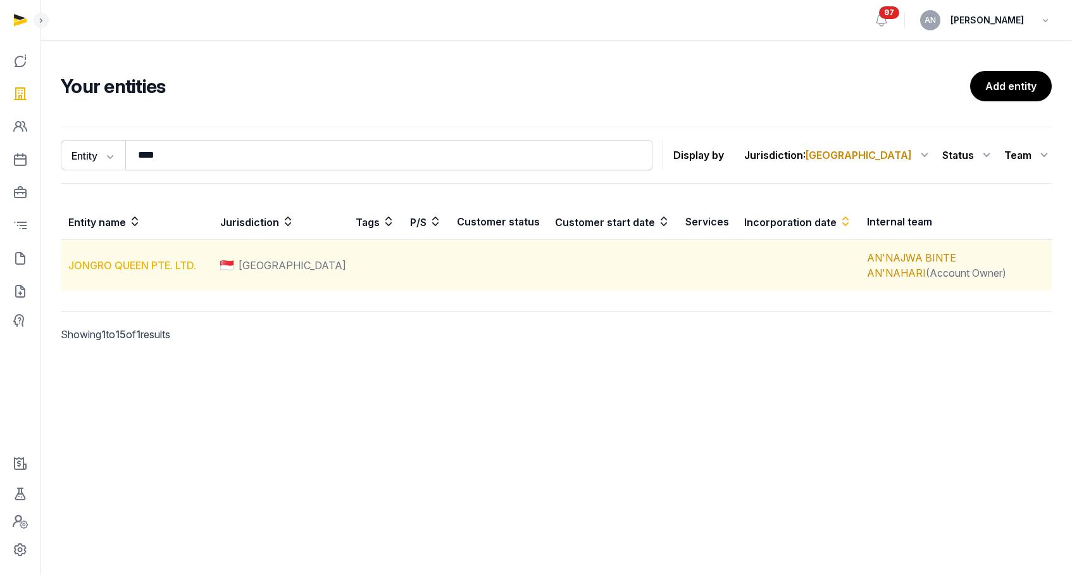
click at [179, 266] on link "JONGRO QUEEN PTE. LTD." at bounding box center [132, 265] width 128 height 13
